Goal: Task Accomplishment & Management: Complete application form

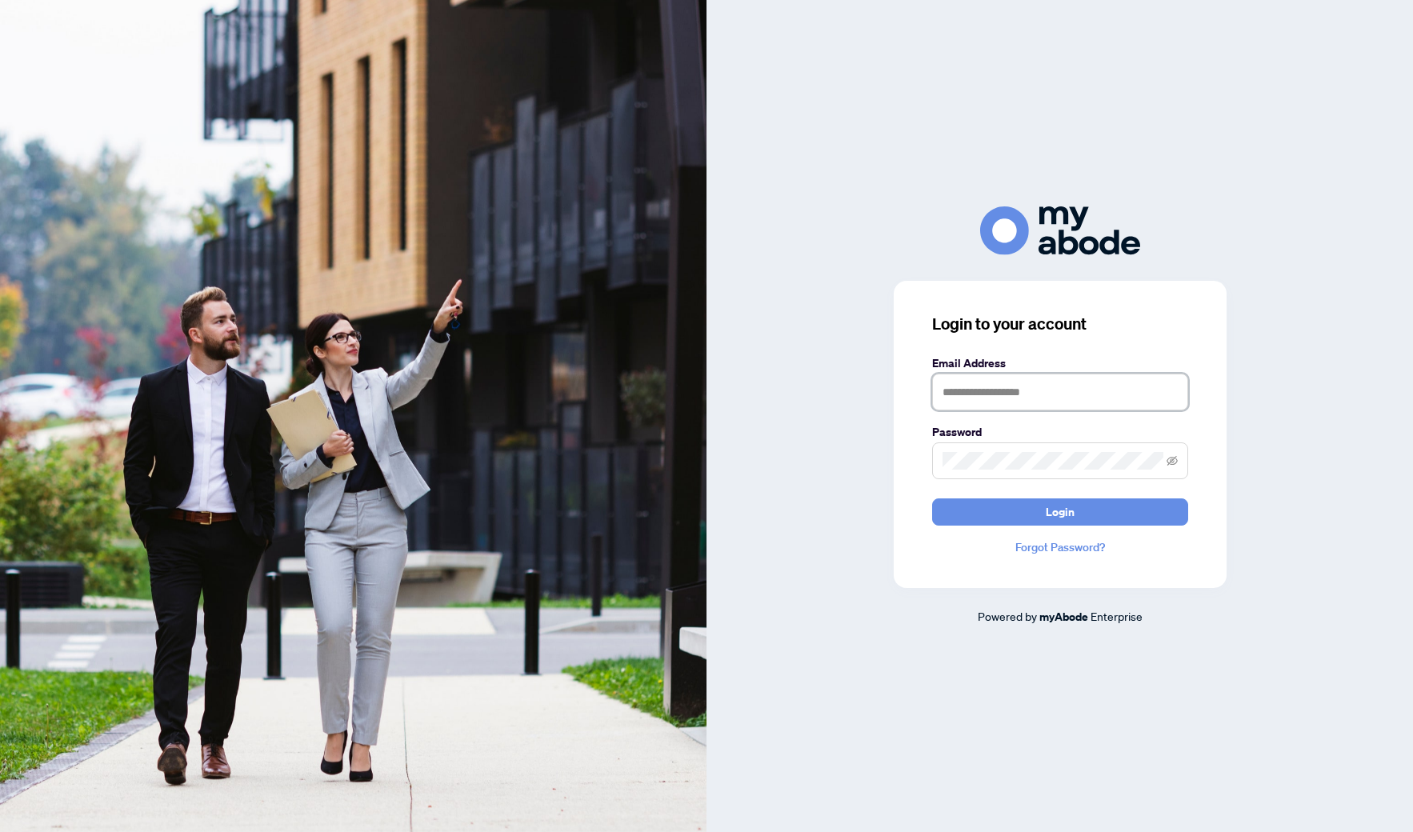
type input "**********"
click at [993, 500] on button "Login" at bounding box center [1060, 512] width 256 height 27
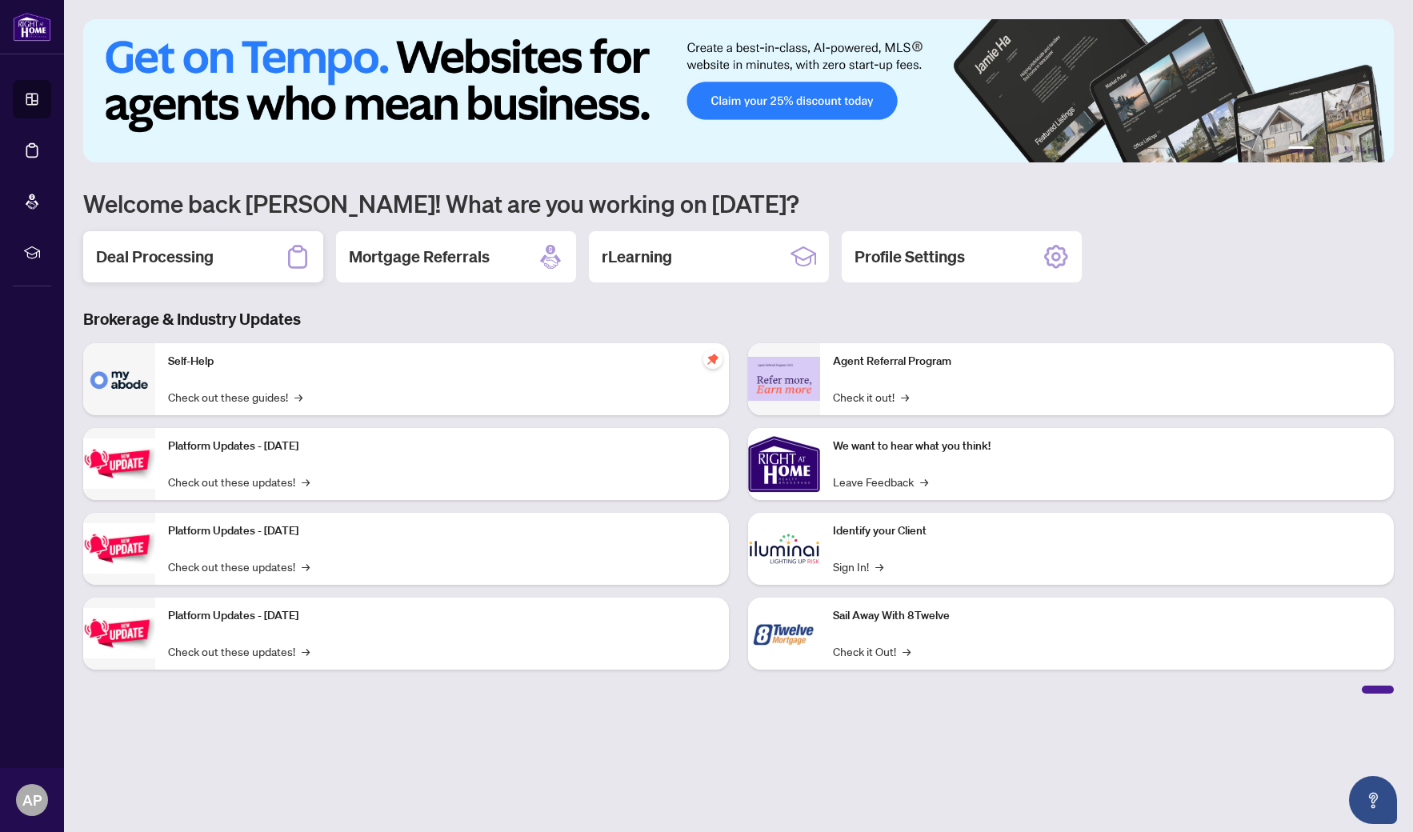
click at [163, 255] on h2 "Deal Processing" at bounding box center [155, 257] width 118 height 22
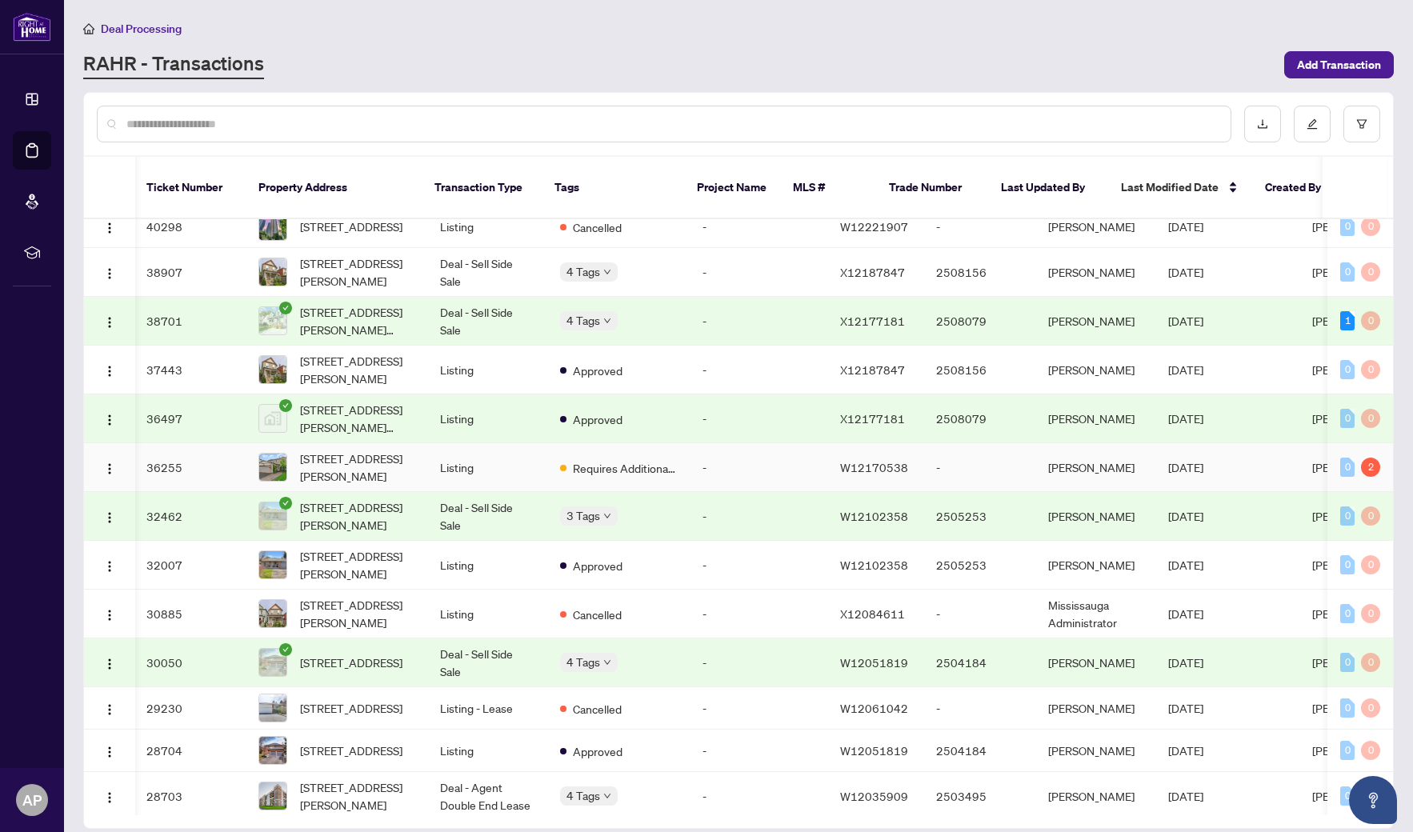
scroll to position [0, 2]
click at [374, 463] on span "6829 Markwood Pl, Mississauga, Ontario L5N 4K7, Canada" at bounding box center [356, 467] width 114 height 35
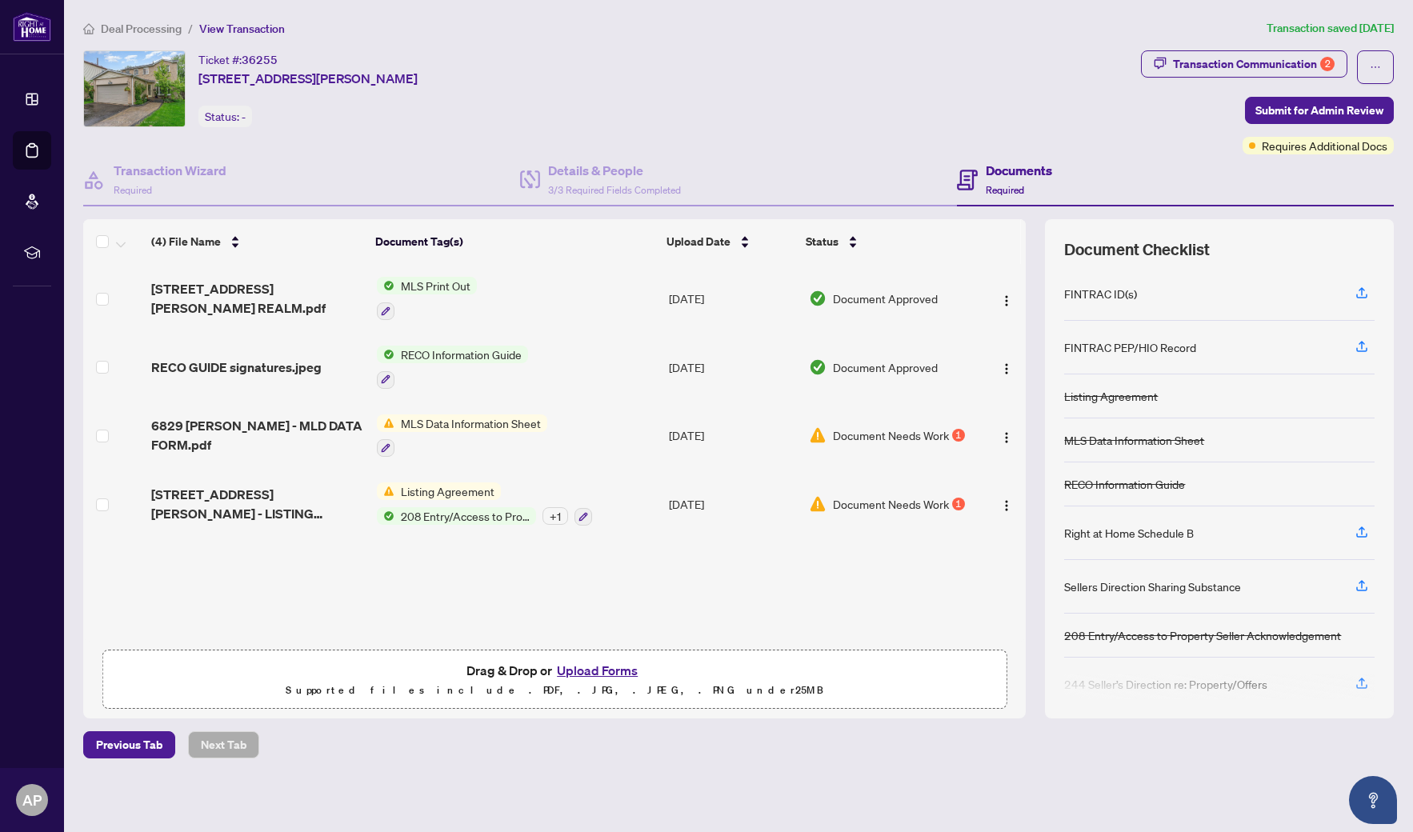
click at [572, 673] on button "Upload Forms" at bounding box center [597, 670] width 90 height 21
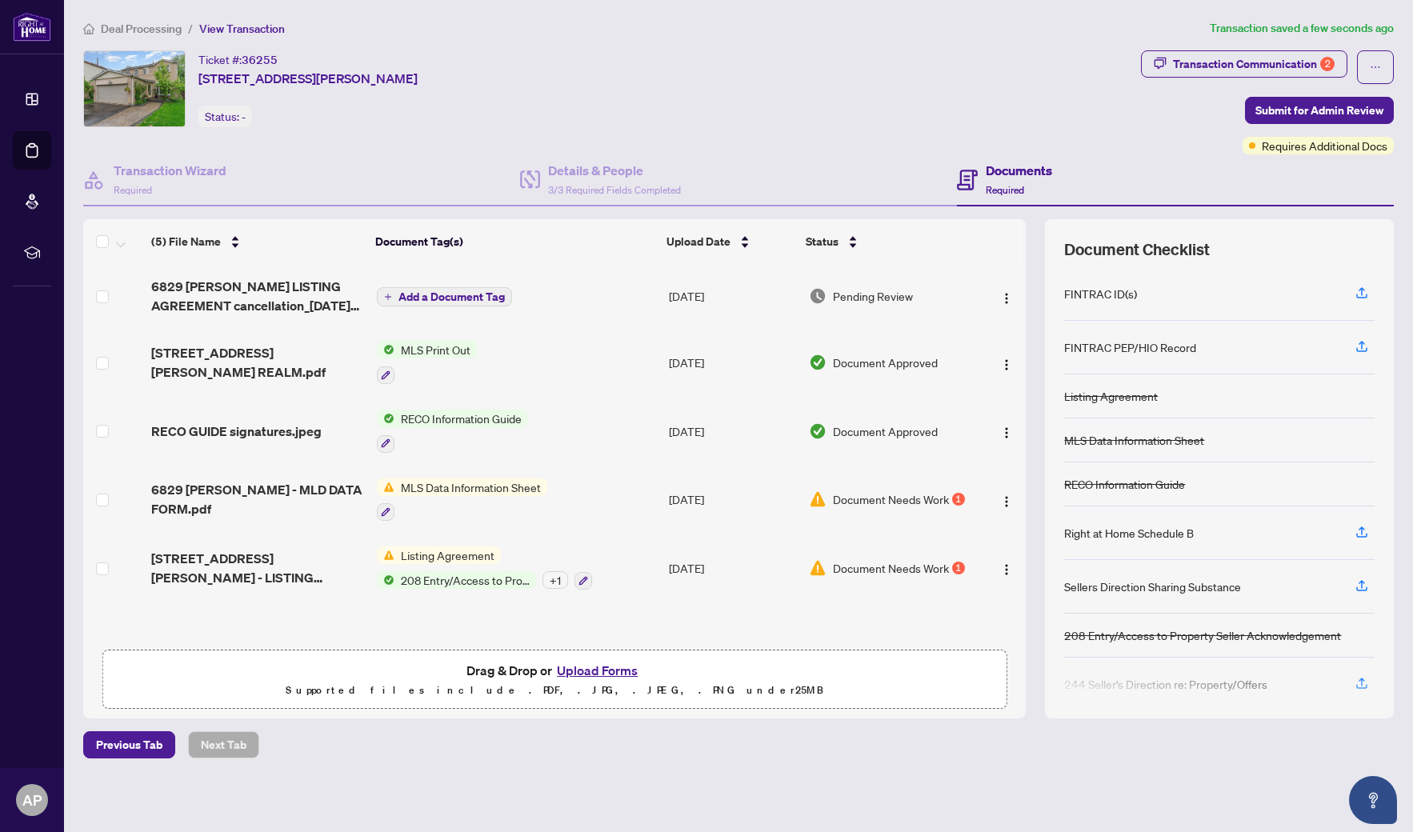
click at [418, 295] on span "Add a Document Tag" at bounding box center [451, 296] width 106 height 11
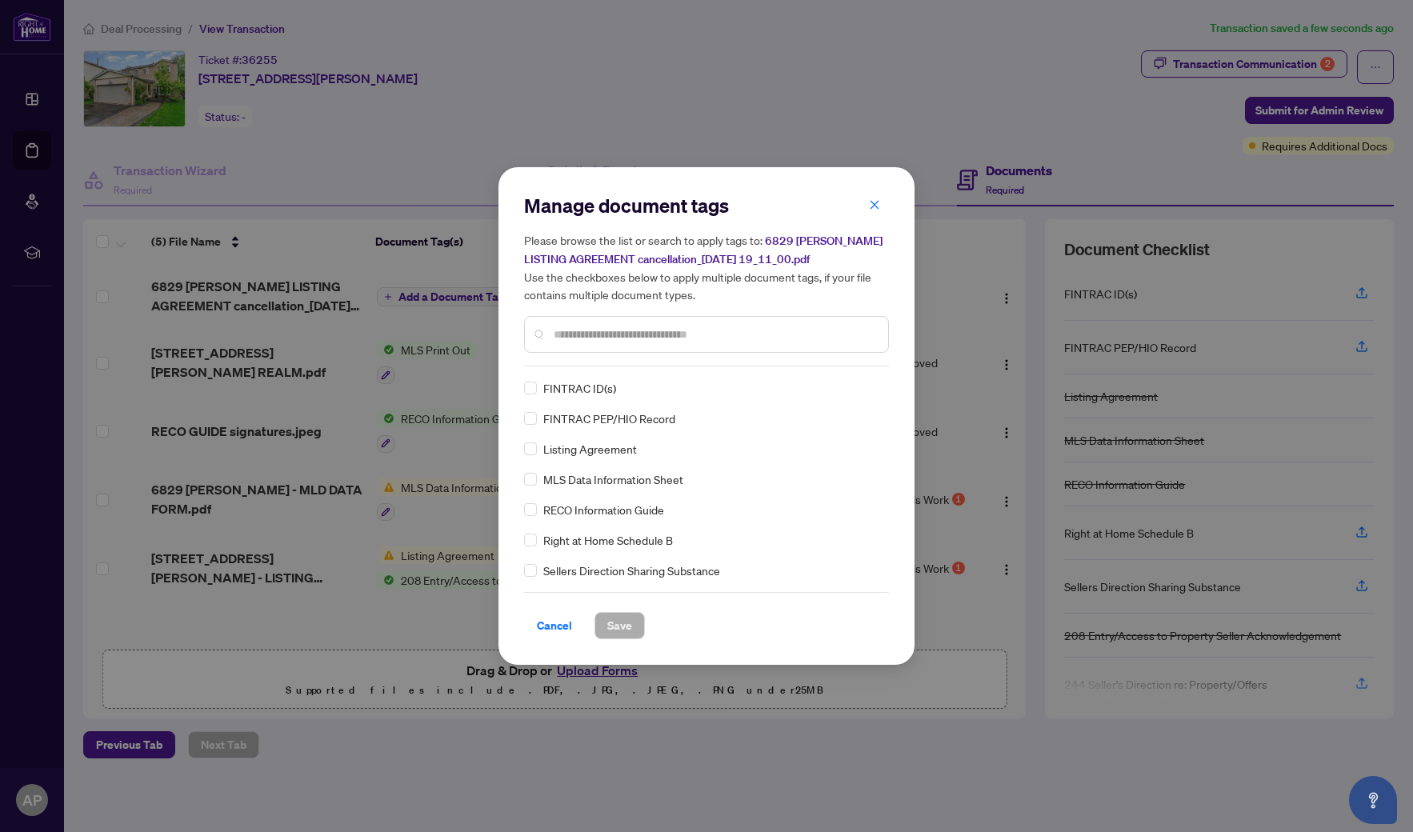
click at [592, 343] on div at bounding box center [706, 334] width 365 height 37
click at [591, 336] on input "text" at bounding box center [715, 335] width 322 height 18
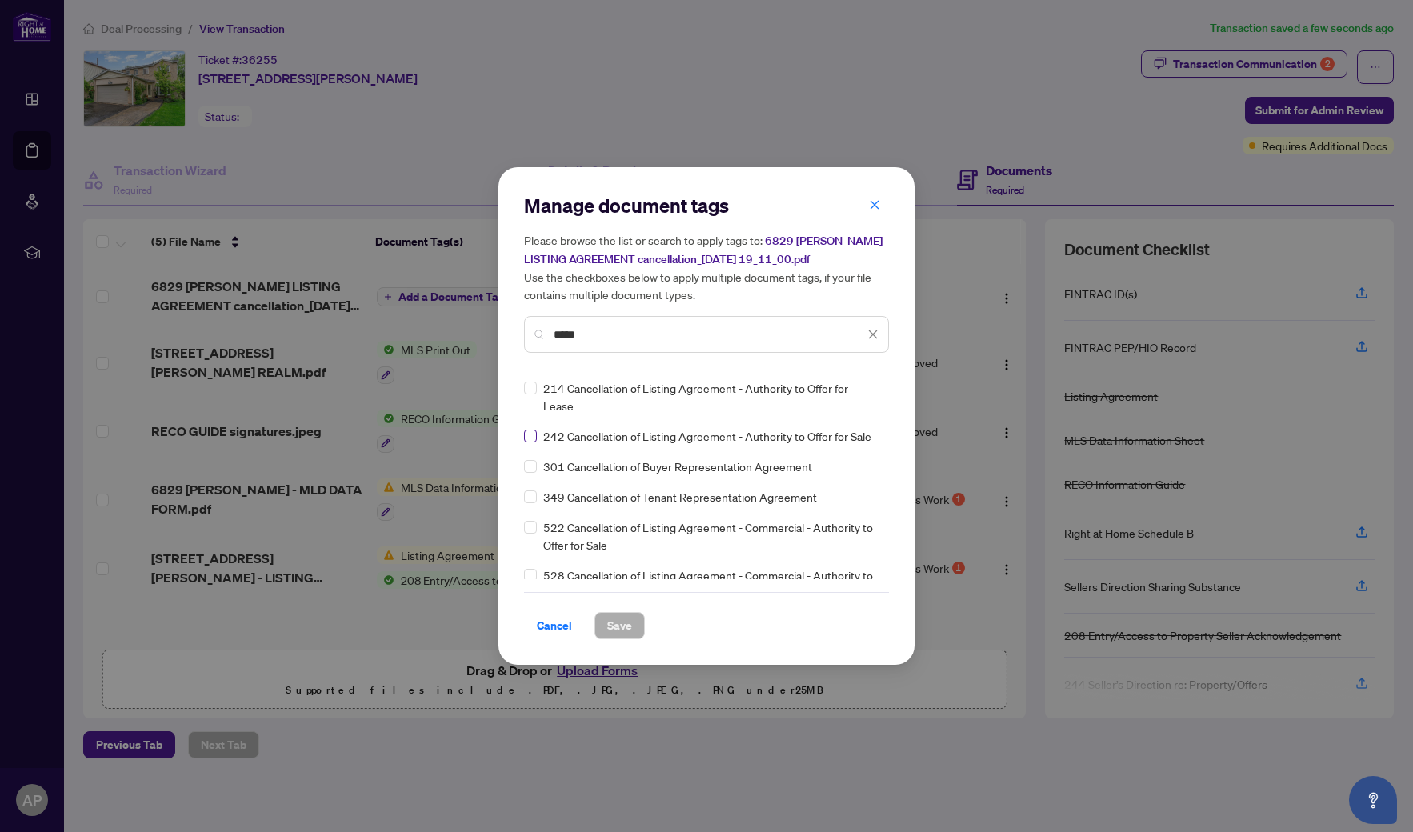
type input "*****"
click at [531, 439] on span at bounding box center [530, 436] width 13 height 13
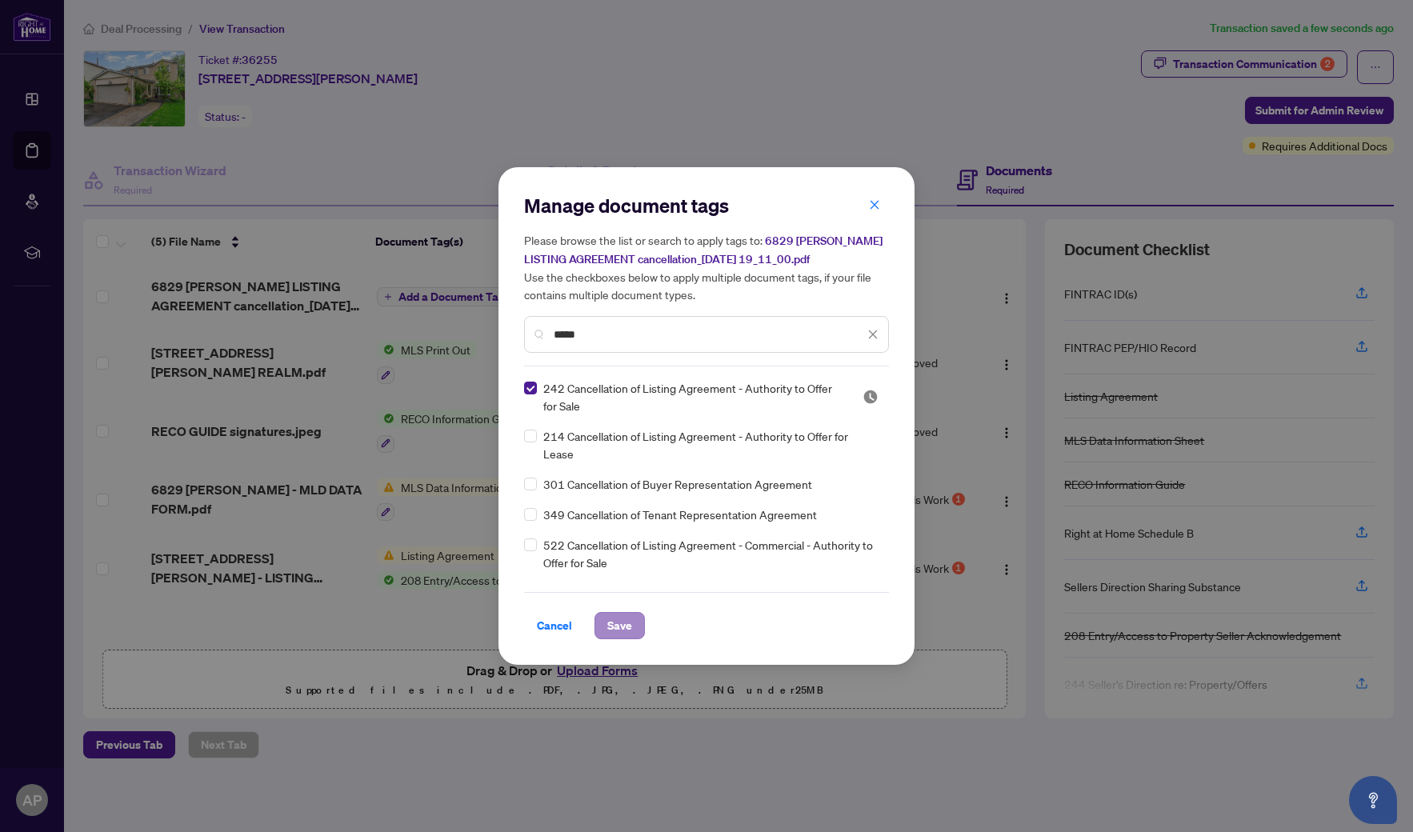
click at [615, 624] on span "Save" at bounding box center [619, 626] width 25 height 26
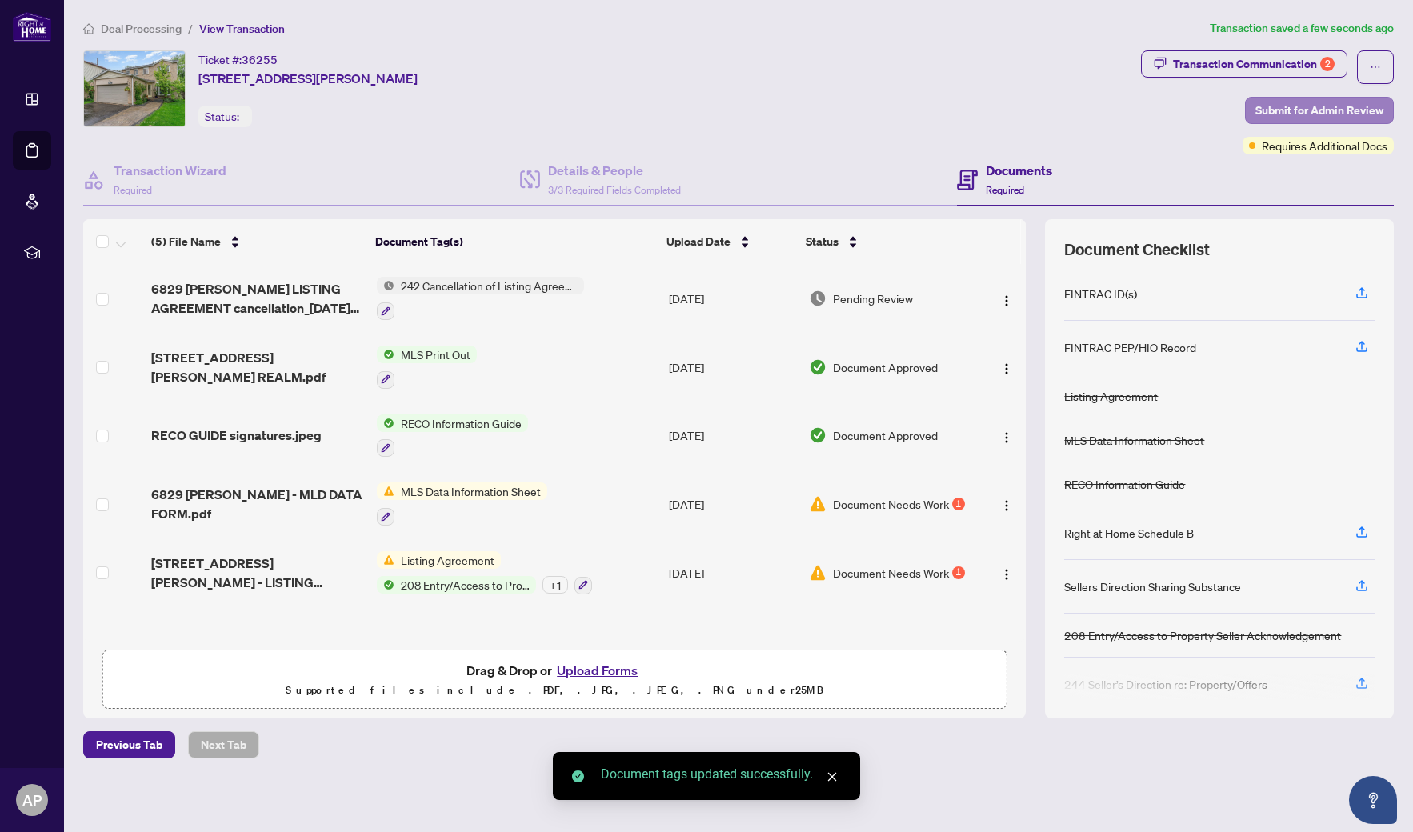
click at [1287, 114] on span "Submit for Admin Review" at bounding box center [1319, 111] width 128 height 26
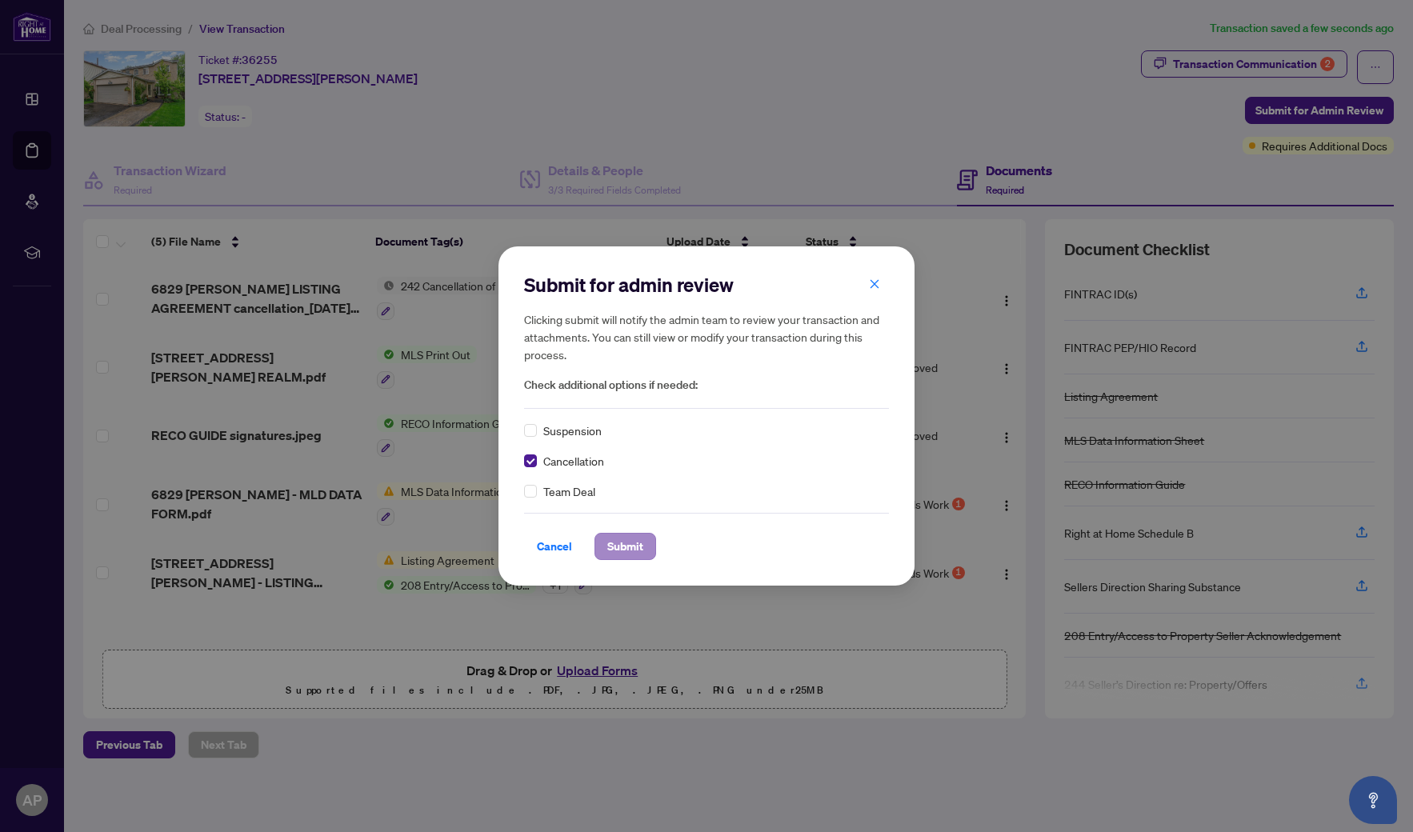
click at [623, 541] on span "Submit" at bounding box center [625, 547] width 36 height 26
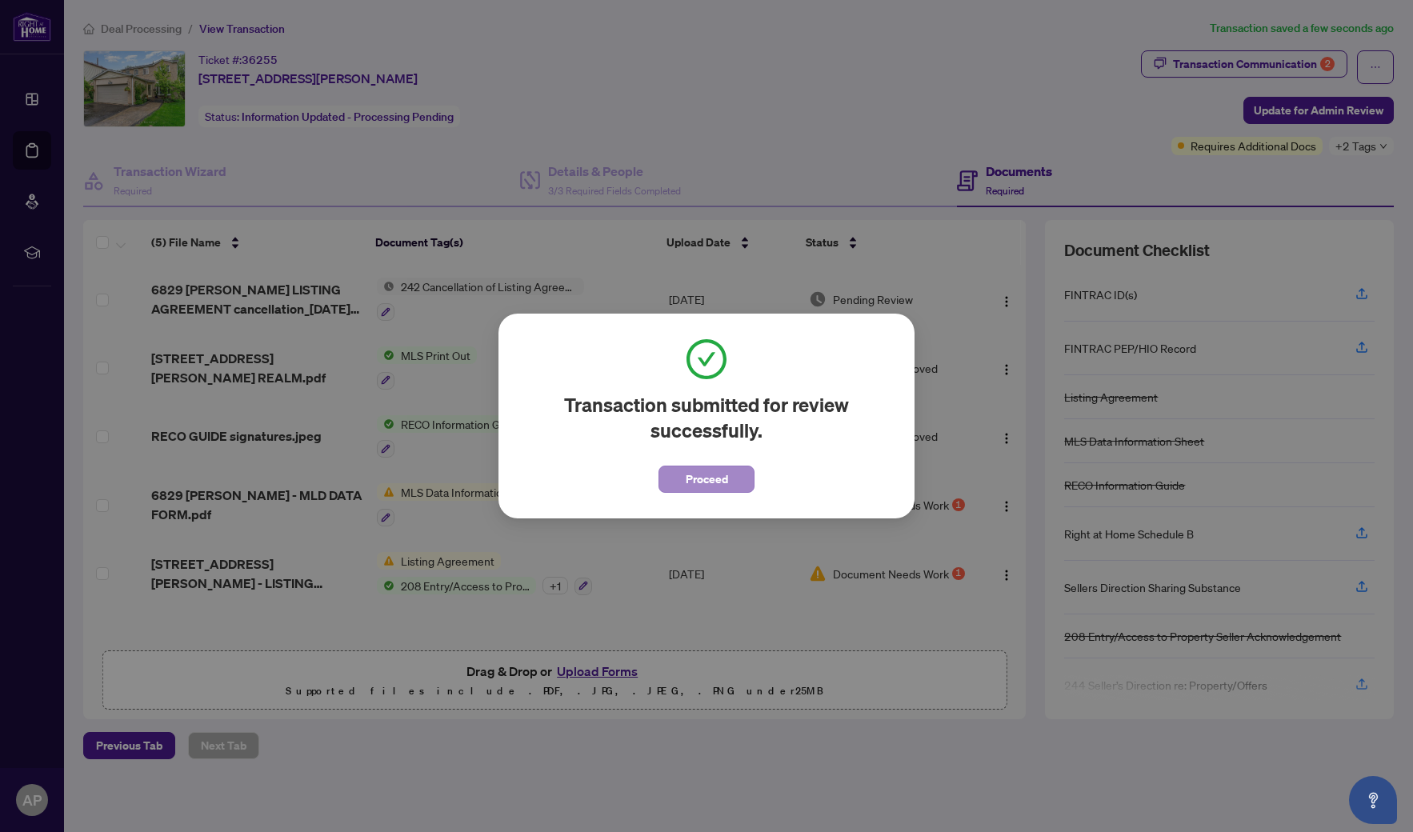
click at [696, 477] on span "Proceed" at bounding box center [707, 480] width 42 height 26
